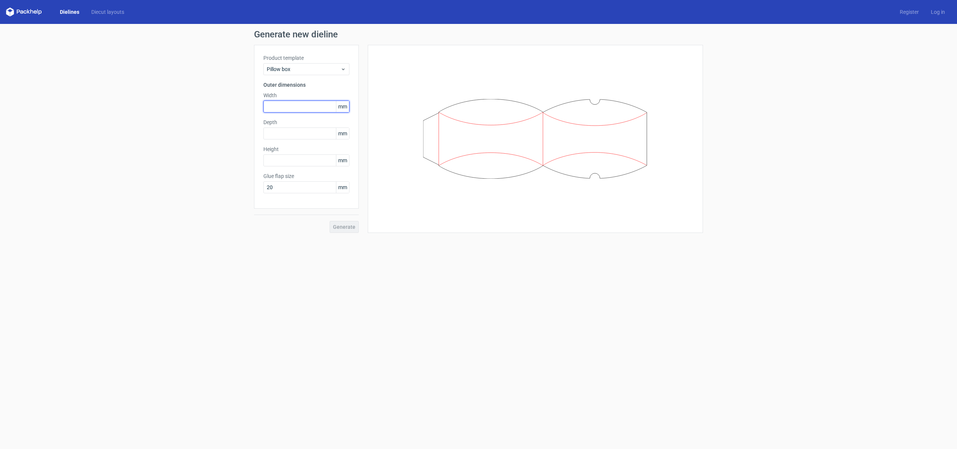
click at [284, 109] on input "text" at bounding box center [306, 107] width 86 height 12
type input "254"
click at [281, 133] on input "text" at bounding box center [306, 134] width 86 height 12
click at [282, 162] on input "text" at bounding box center [306, 160] width 86 height 12
type input "165"
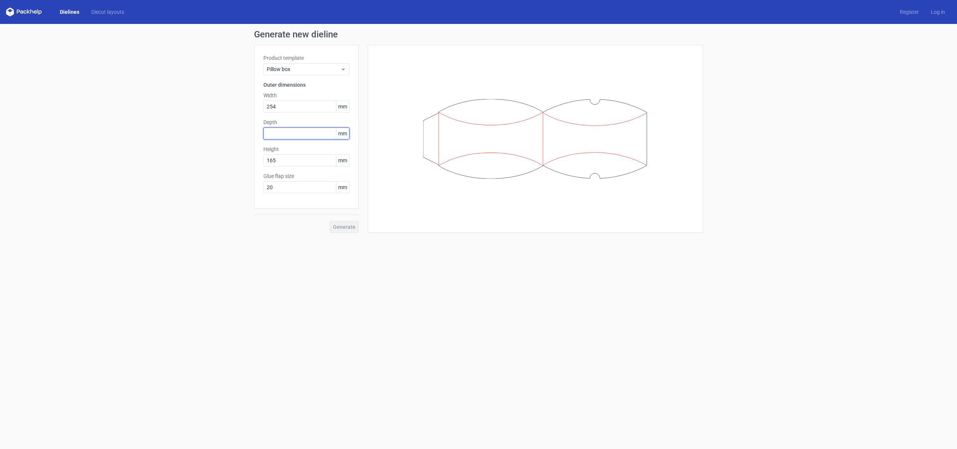
click at [273, 136] on input "text" at bounding box center [306, 134] width 86 height 12
type input "165"
drag, startPoint x: 282, startPoint y: 159, endPoint x: 248, endPoint y: 159, distance: 34.0
click at [248, 159] on div "Generate new dieline Product template Pillow box Outer dimensions Width 254 mm …" at bounding box center [478, 131] width 957 height 215
type input "51"
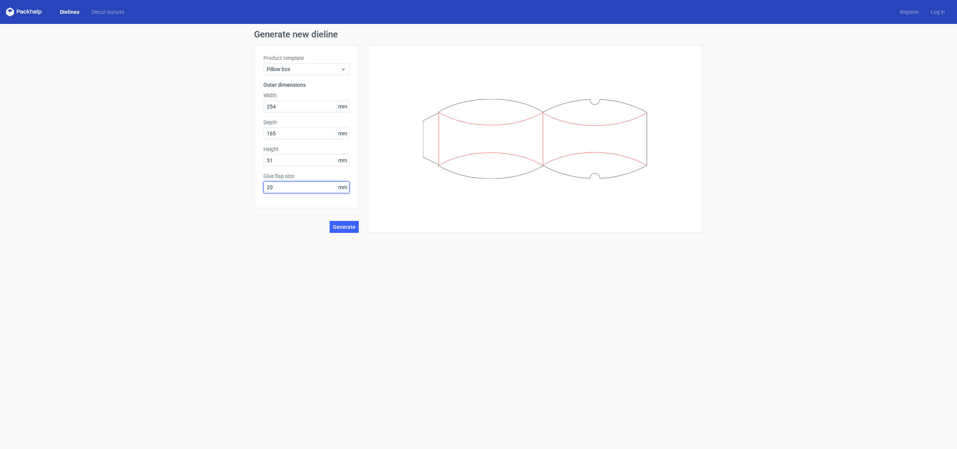
drag, startPoint x: 274, startPoint y: 186, endPoint x: 260, endPoint y: 186, distance: 13.8
click at [260, 186] on div "Product template Pillow box Outer dimensions Width 254 mm Depth 165 mm Height 5…" at bounding box center [306, 127] width 105 height 164
type input "18"
click at [174, 196] on div "Generate new dieline Product template Pillow box Outer dimensions Width 254 mm …" at bounding box center [478, 131] width 957 height 215
click at [344, 226] on span "Generate" at bounding box center [344, 226] width 22 height 5
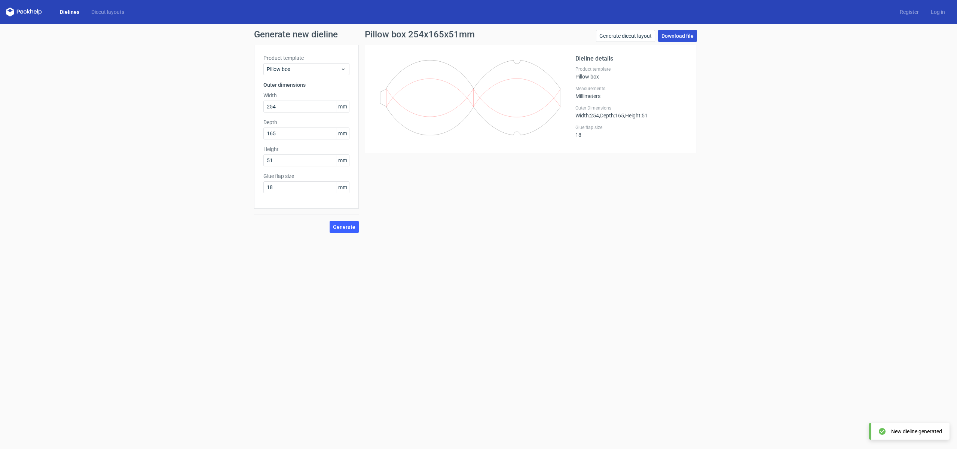
click at [687, 36] on link "Download file" at bounding box center [677, 36] width 39 height 12
click at [628, 30] on link "Generate diecut layout" at bounding box center [625, 36] width 59 height 12
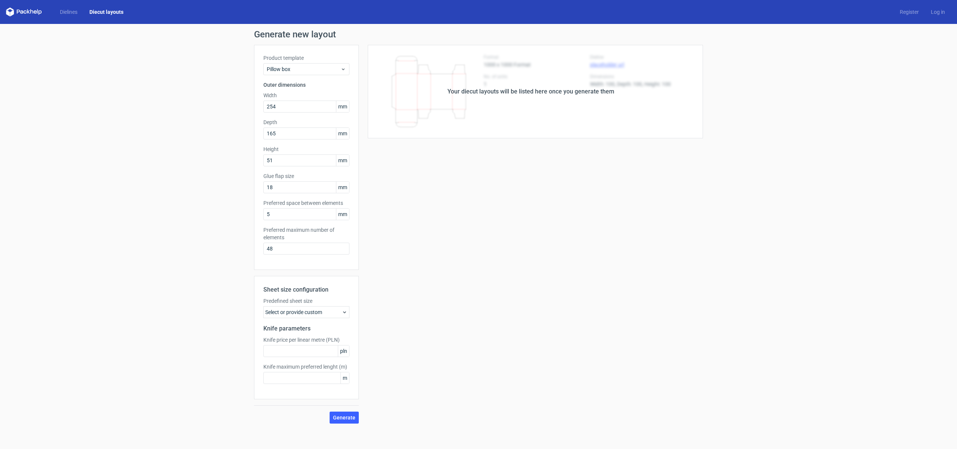
click at [330, 316] on div "Select or provide custom" at bounding box center [306, 312] width 86 height 12
click at [244, 303] on div "Generate new layout Product template Pillow box Outer dimensions Width 254 mm D…" at bounding box center [478, 227] width 957 height 406
click at [304, 313] on div "Select or provide custom" at bounding box center [306, 312] width 86 height 12
click at [205, 321] on div "Generate new layout Product template Pillow box Outer dimensions Width 254 mm D…" at bounding box center [478, 227] width 957 height 406
click at [337, 418] on span "Generate" at bounding box center [344, 417] width 22 height 5
